Goal: Navigation & Orientation: Find specific page/section

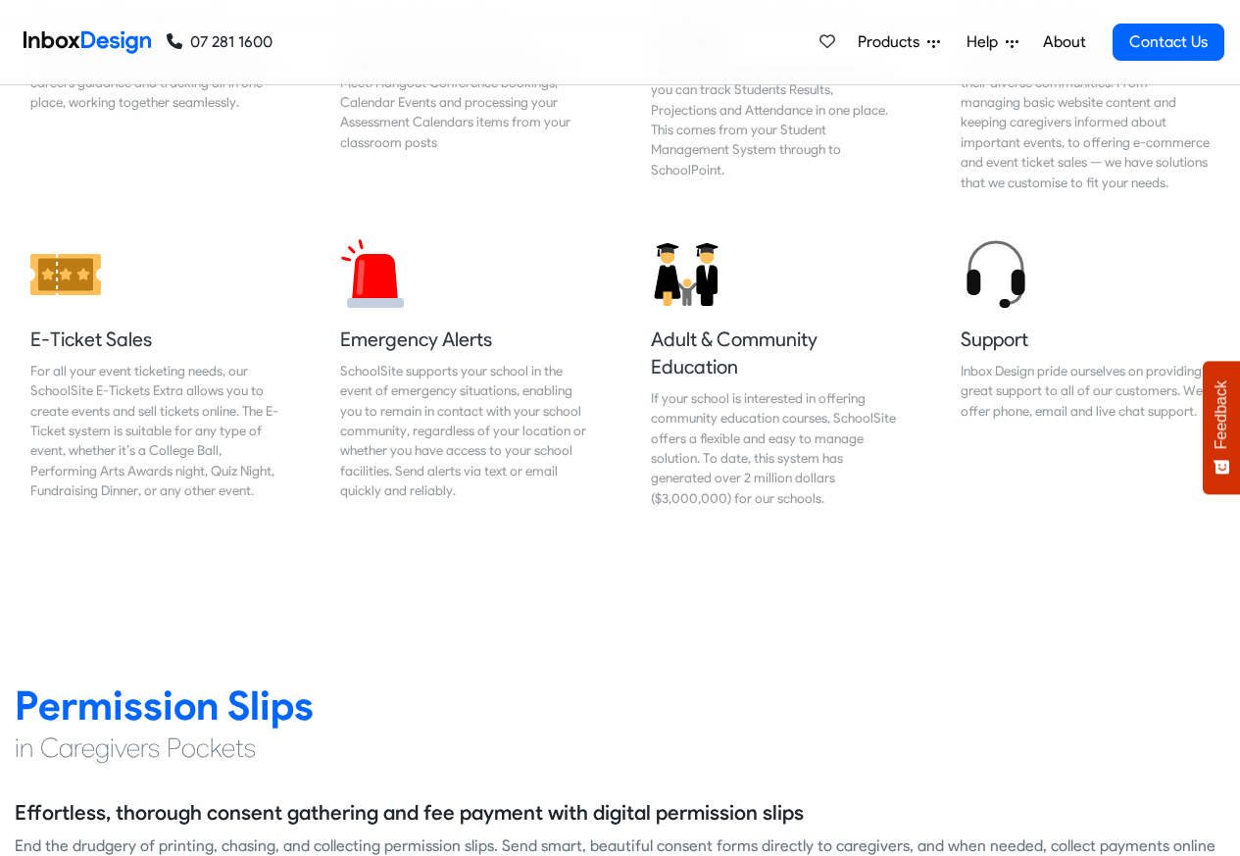
scroll to position [2358, 0]
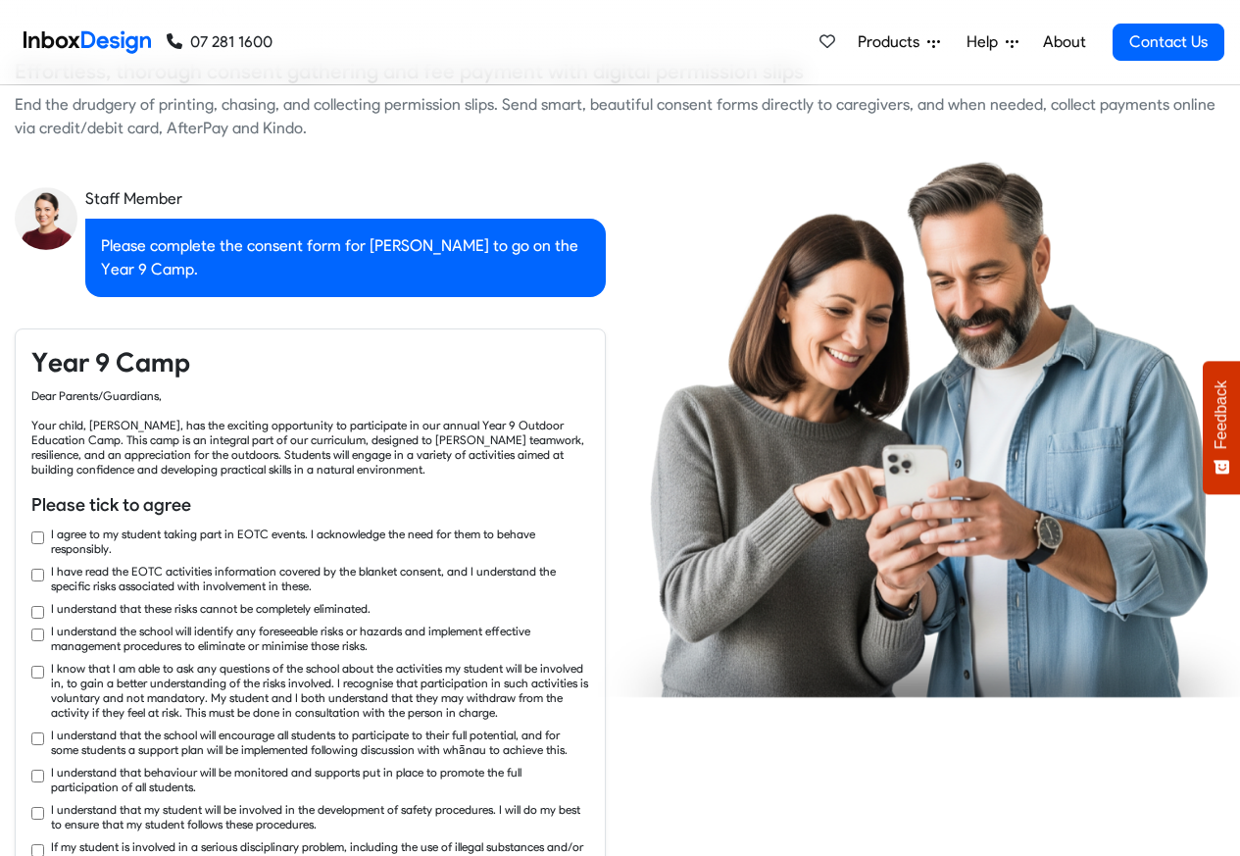
checkbox input "true"
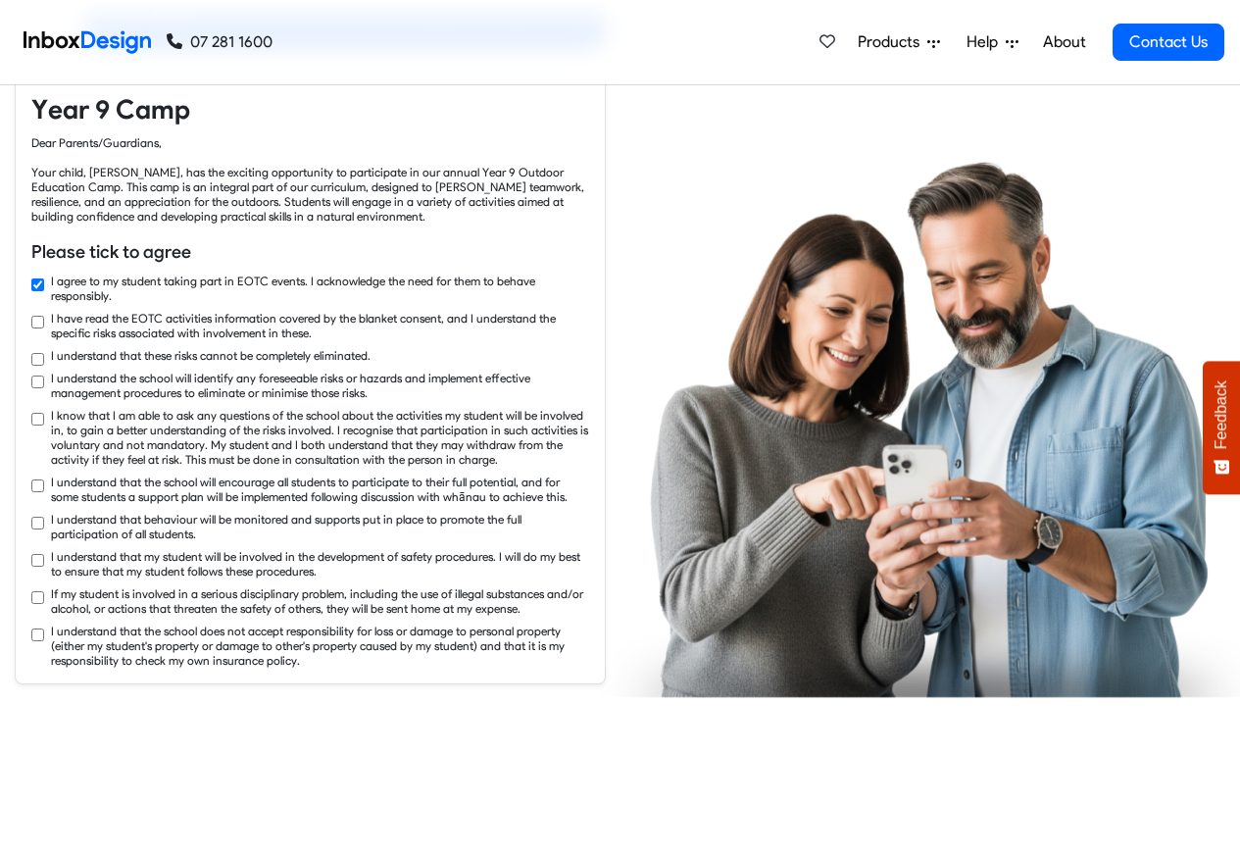
checkbox input "true"
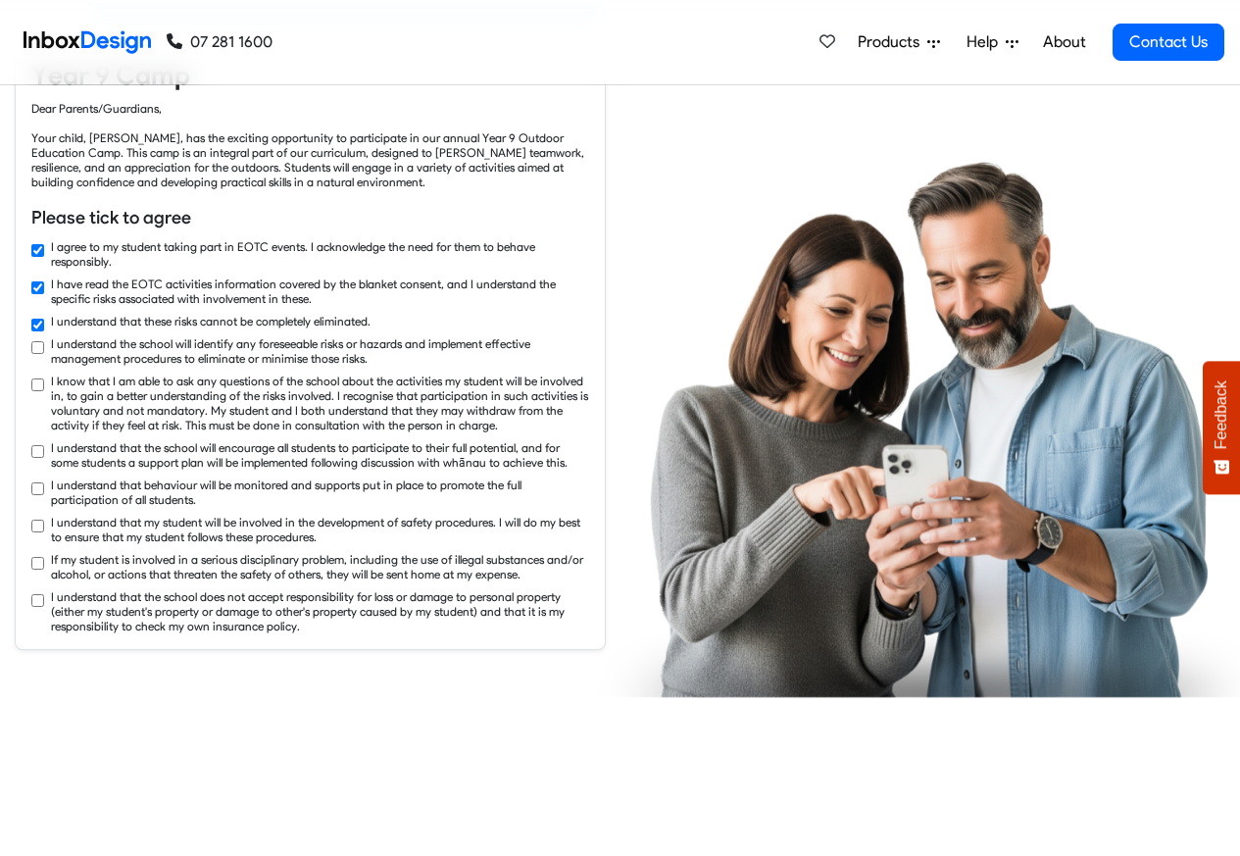
checkbox input "true"
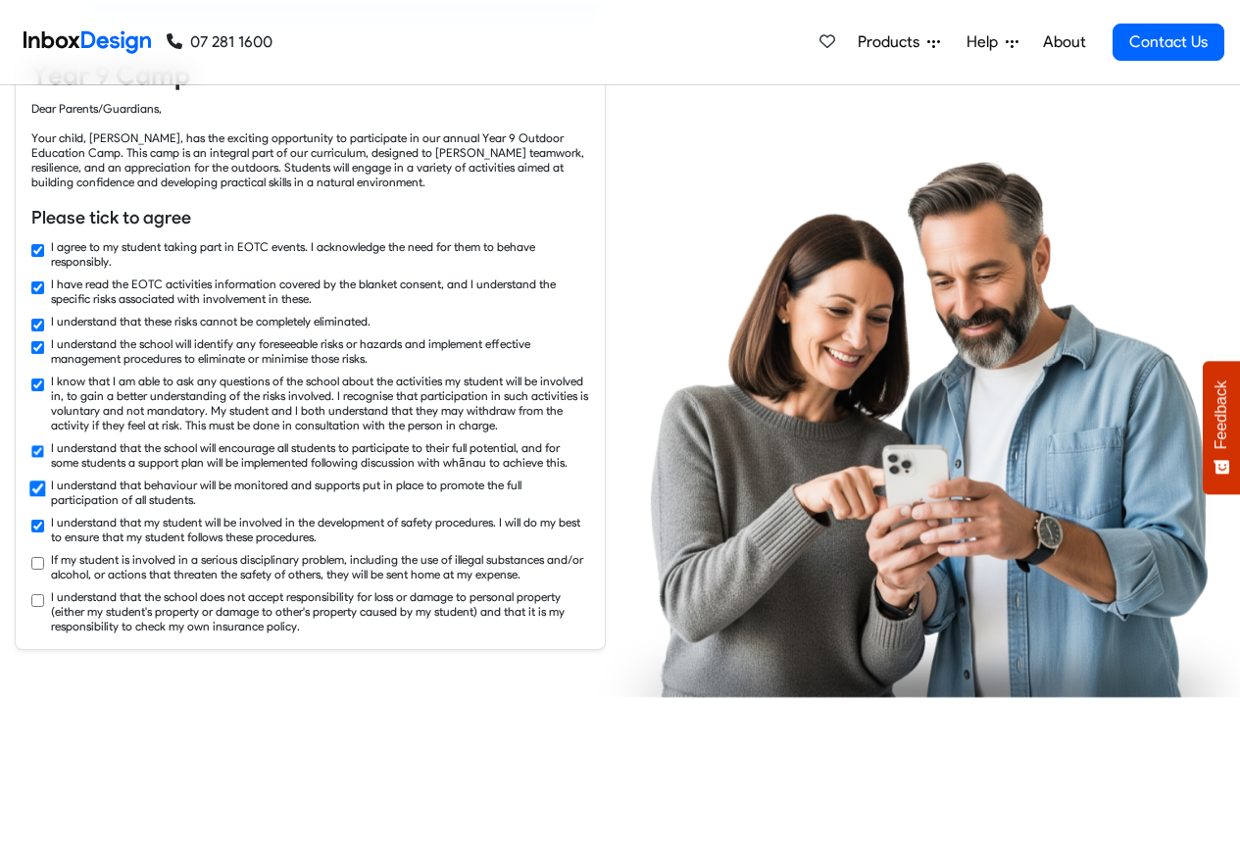
checkbox input "true"
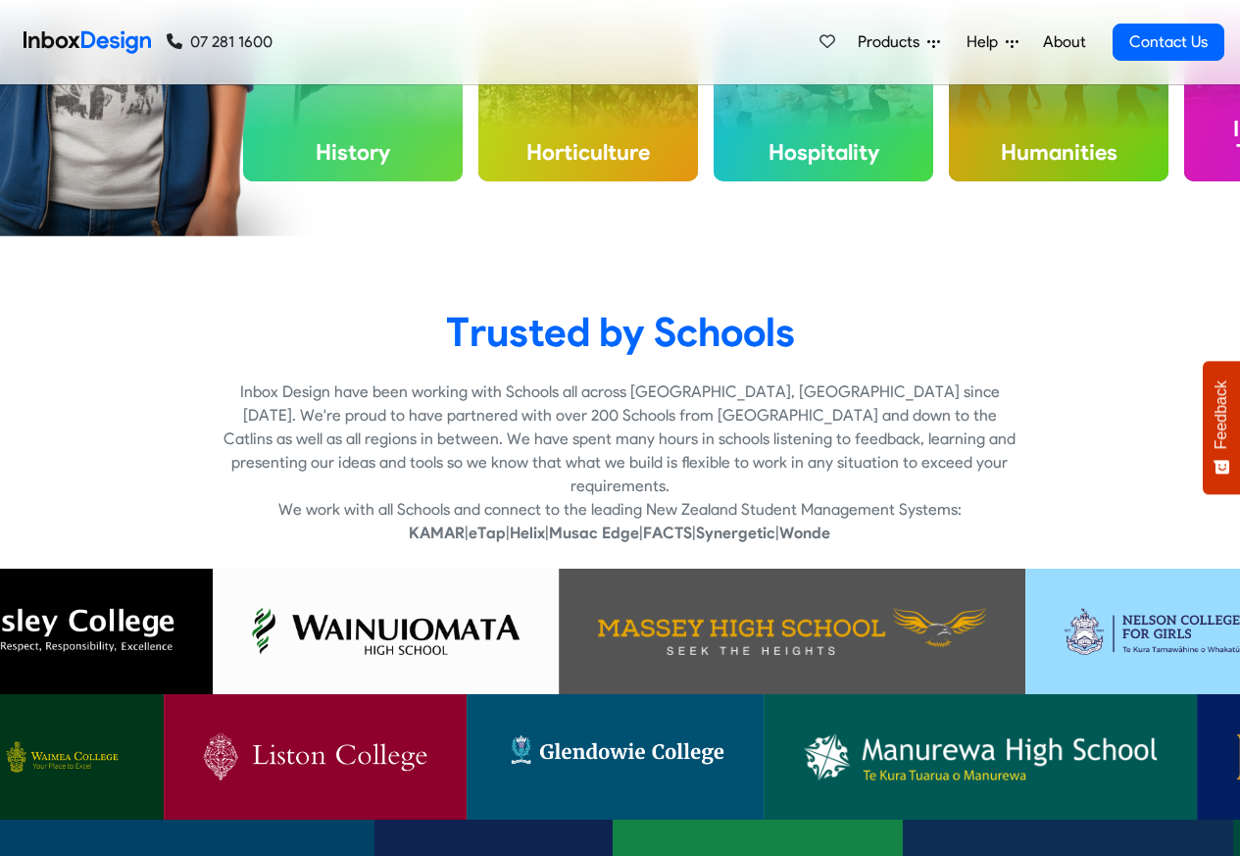
scroll to position [30, 0]
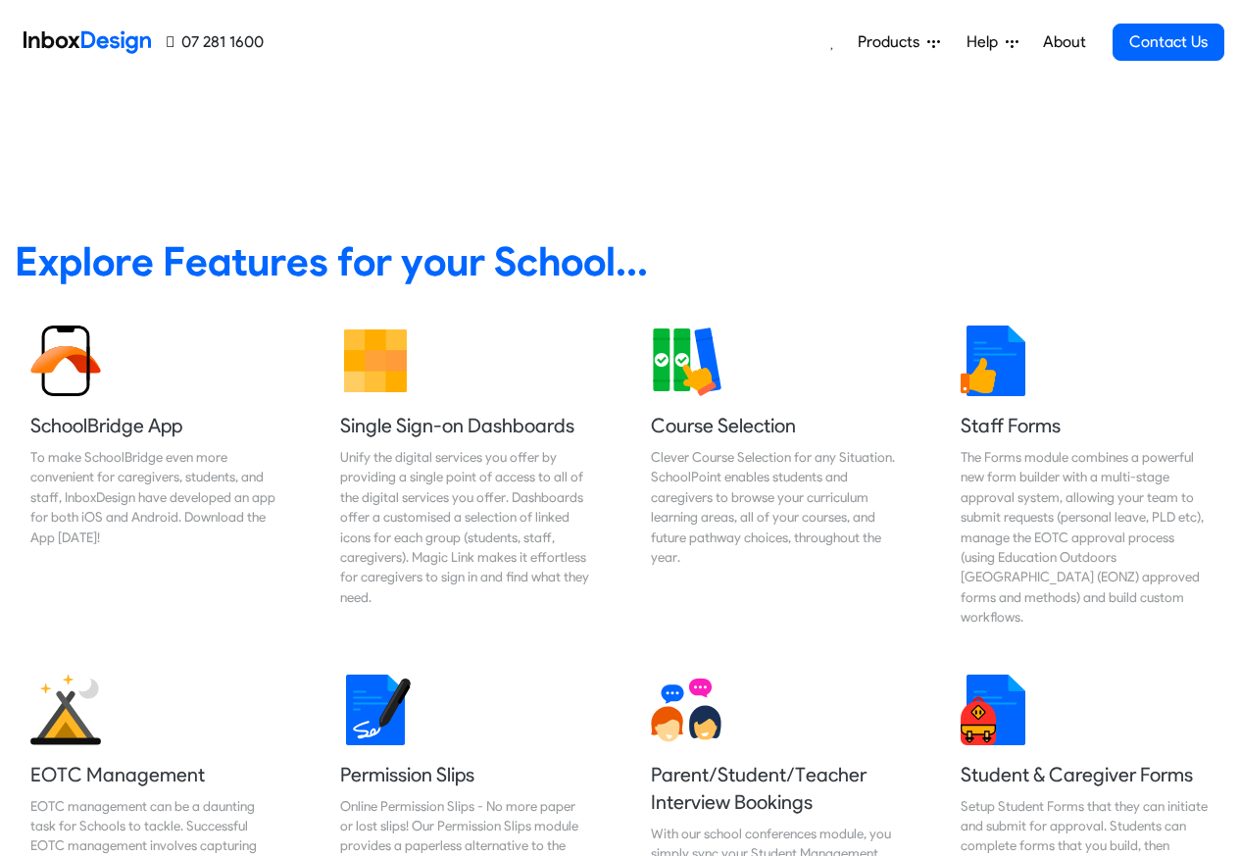
scroll to position [706, 0]
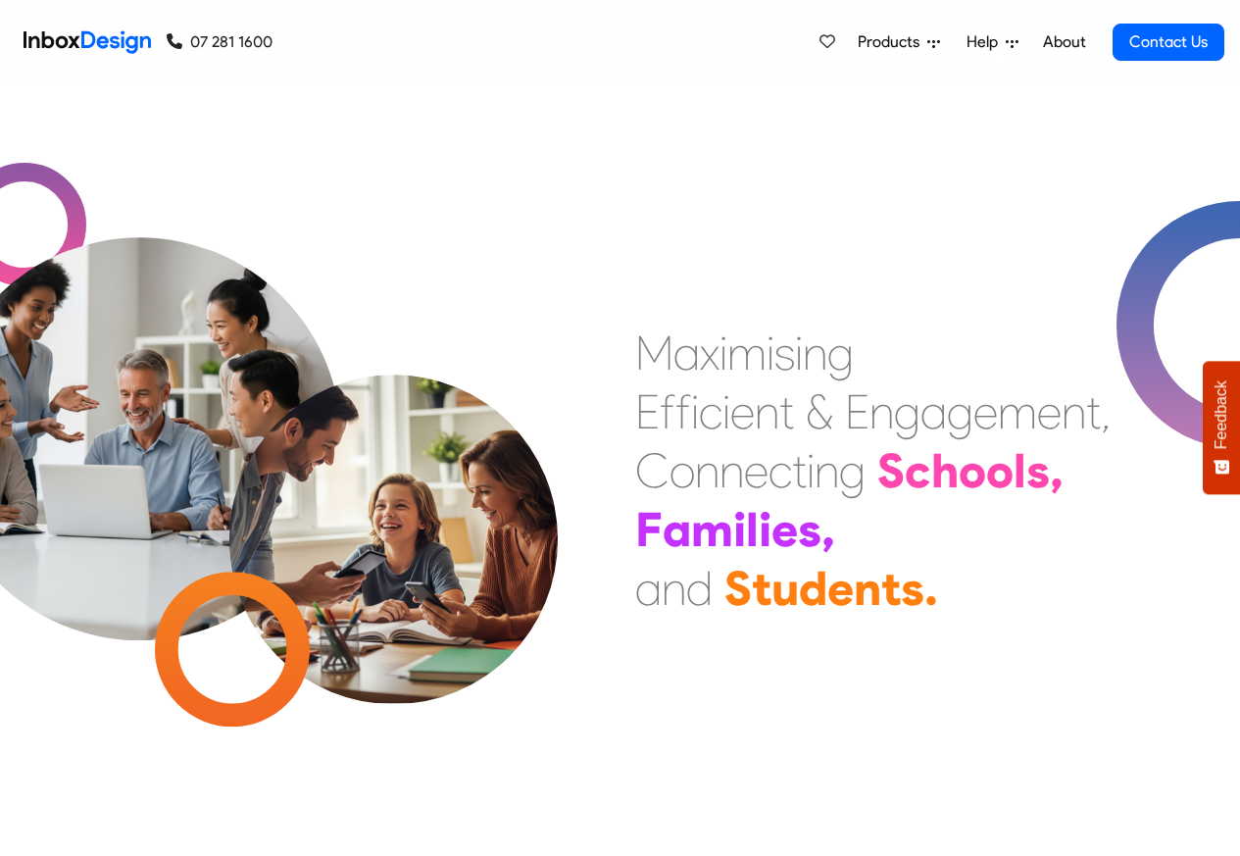
click at [413, 44] on div "Products Mobile APP Pricing Free Webinars & Training Browse all Features Login …" at bounding box center [748, 42] width 952 height 84
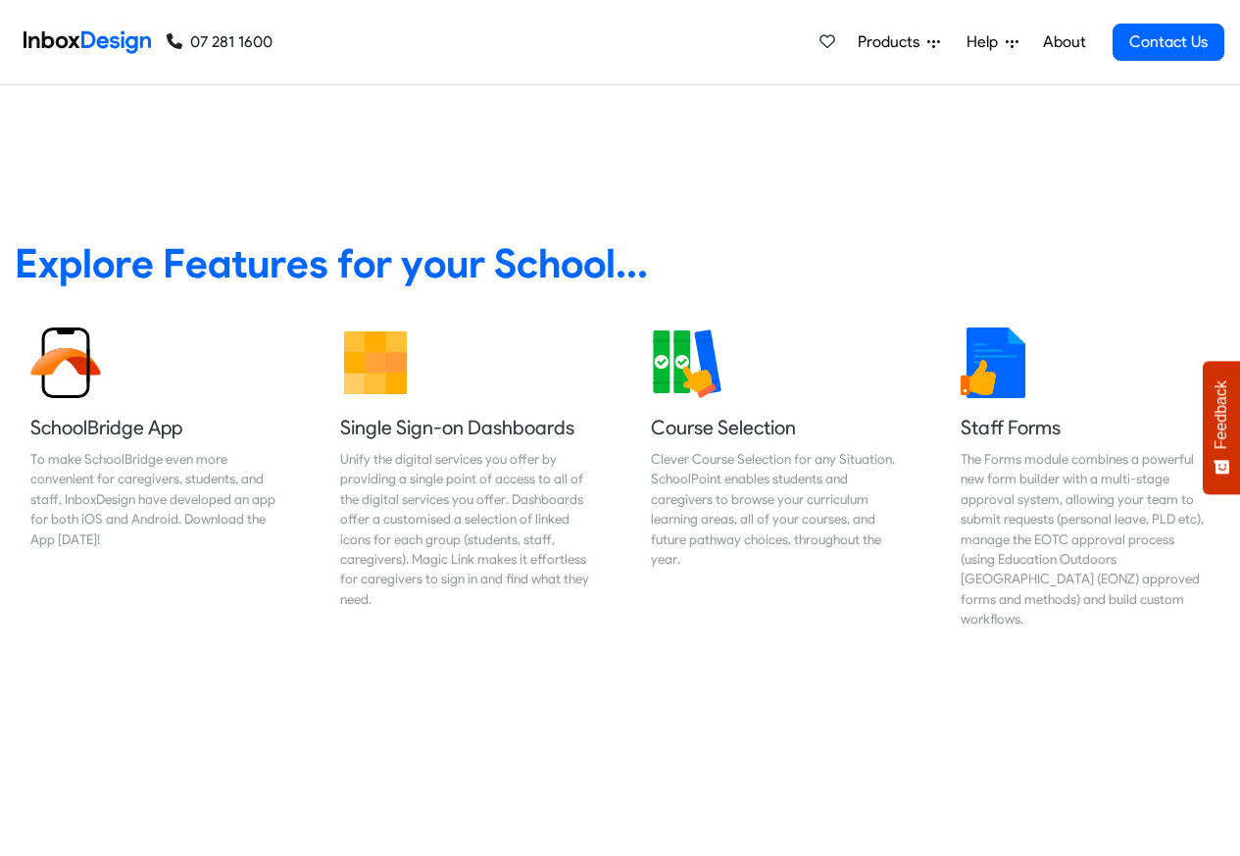
scroll to position [706, 0]
